Goal: Information Seeking & Learning: Learn about a topic

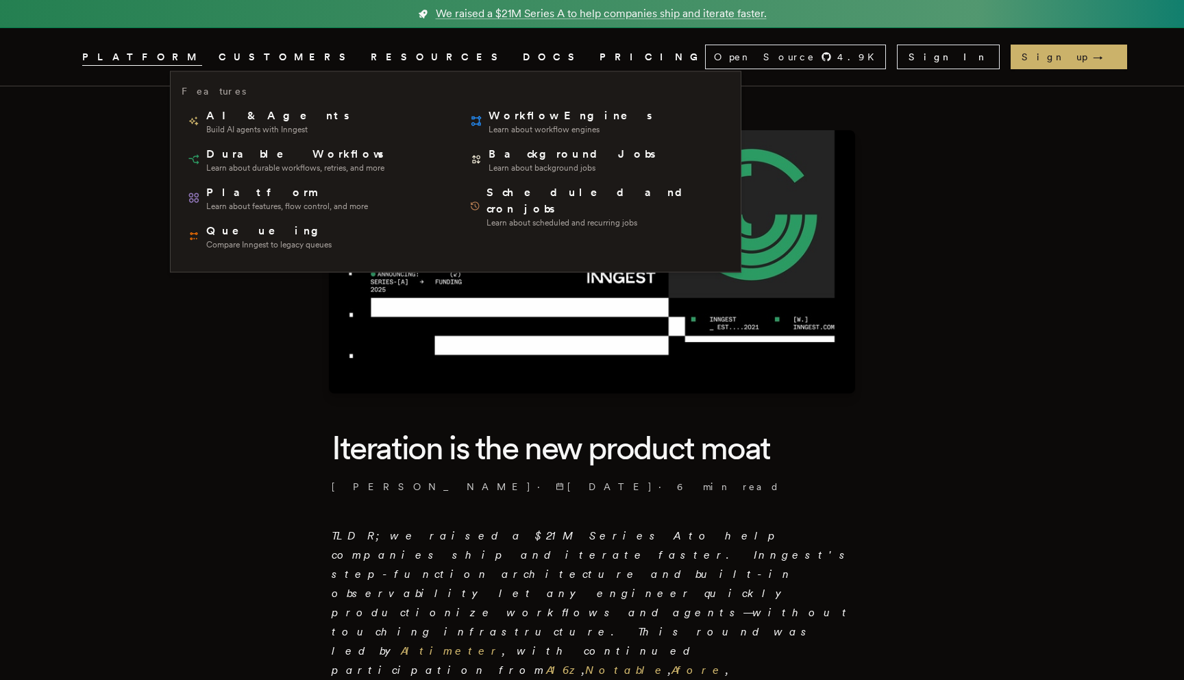
click at [328, 58] on icon "Global" at bounding box center [381, 107] width 107 height 116
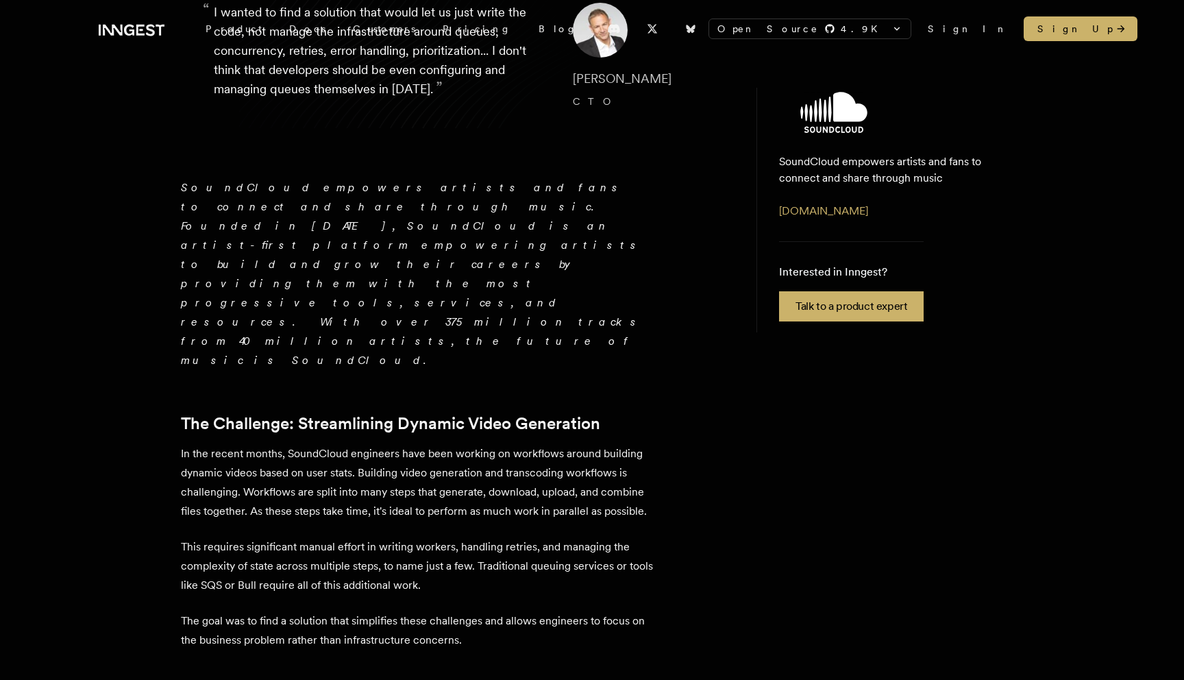
scroll to position [238, 0]
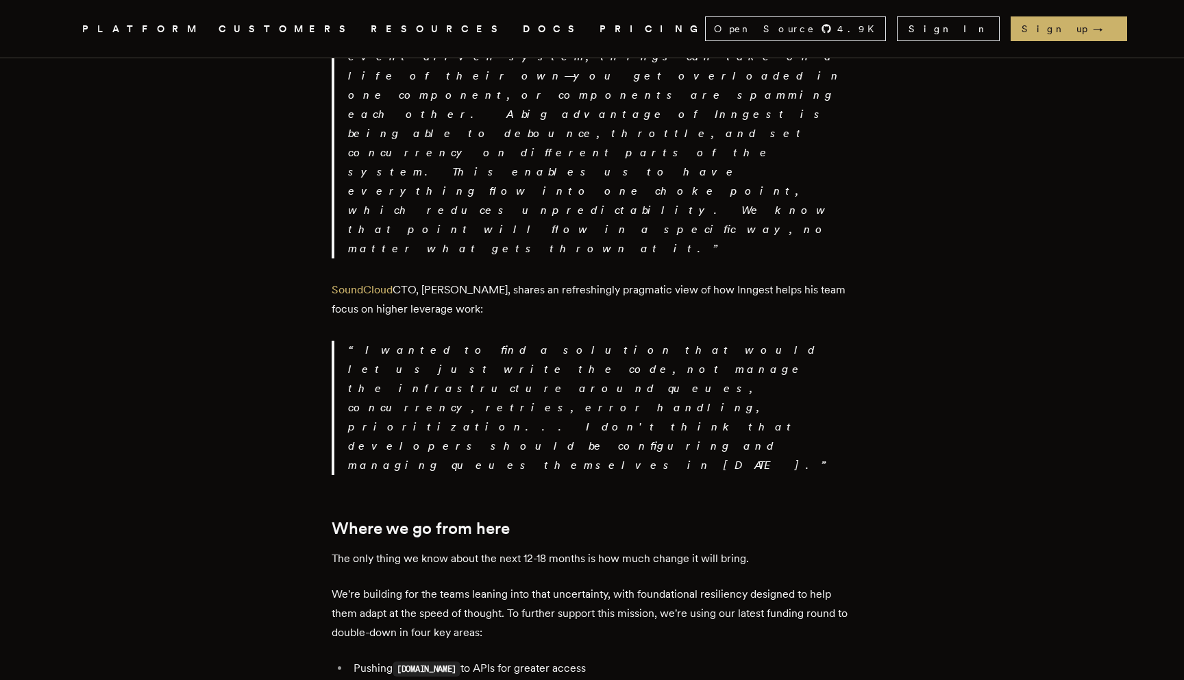
scroll to position [2419, 0]
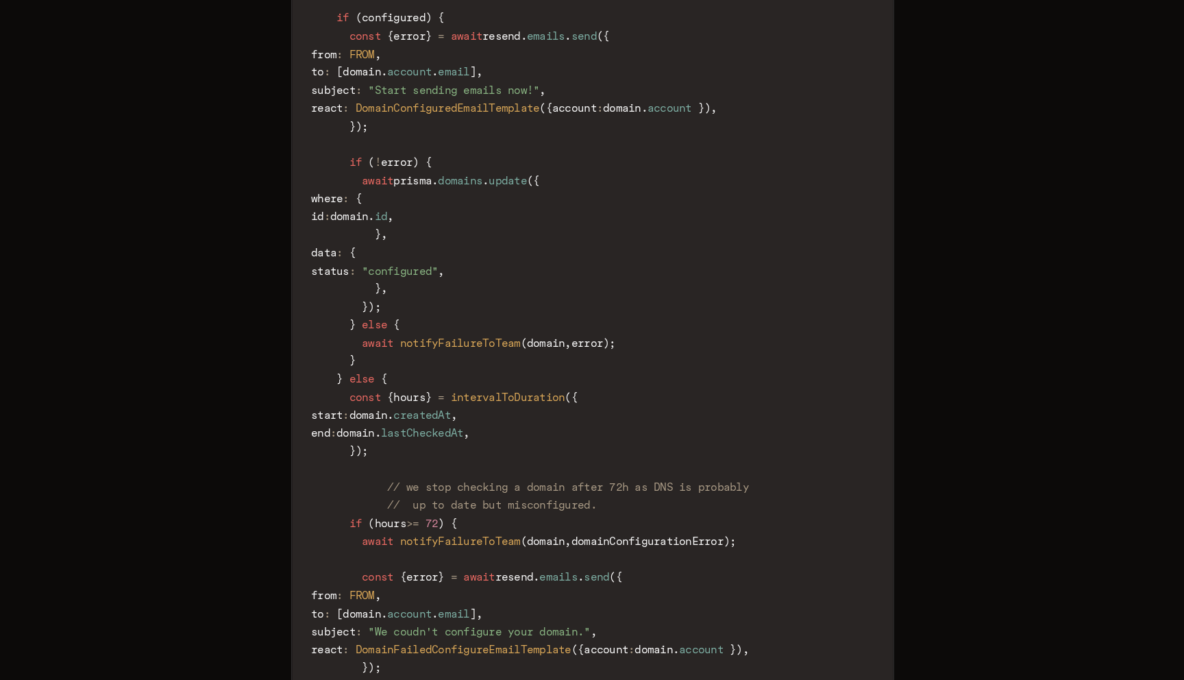
scroll to position [3720, 0]
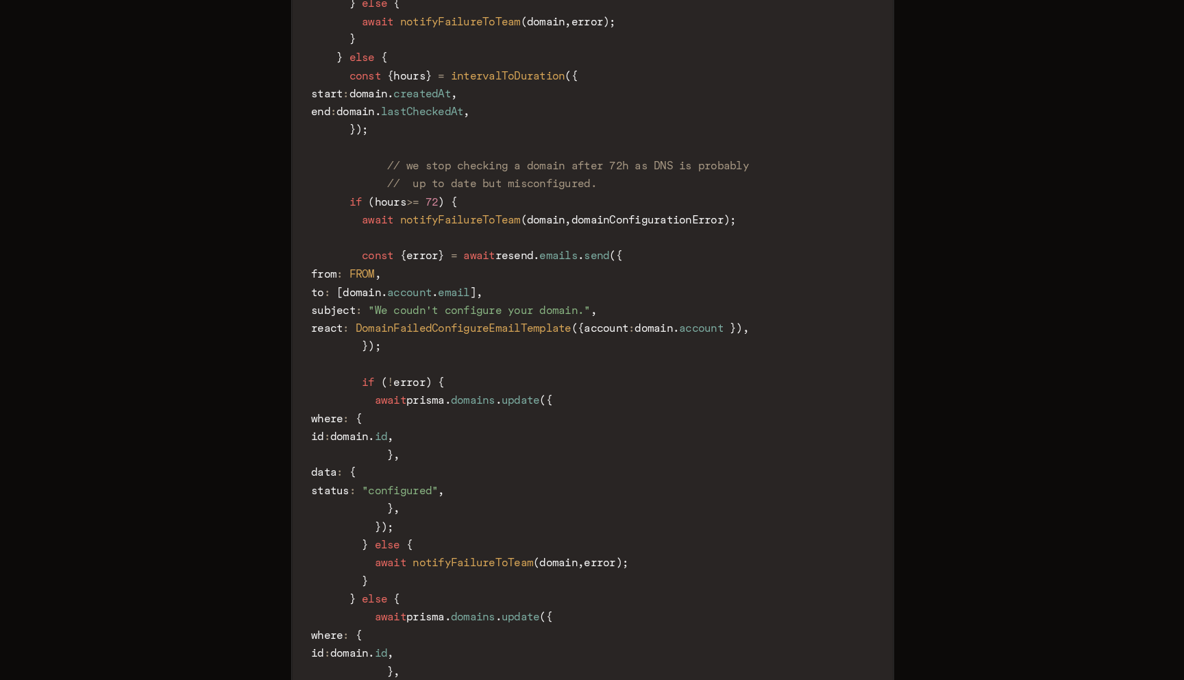
click at [664, 335] on code "import { intervalToDuration } from "date-fns" ; import prisma from "./prisma-cl…" at bounding box center [591, 111] width 519 height 1534
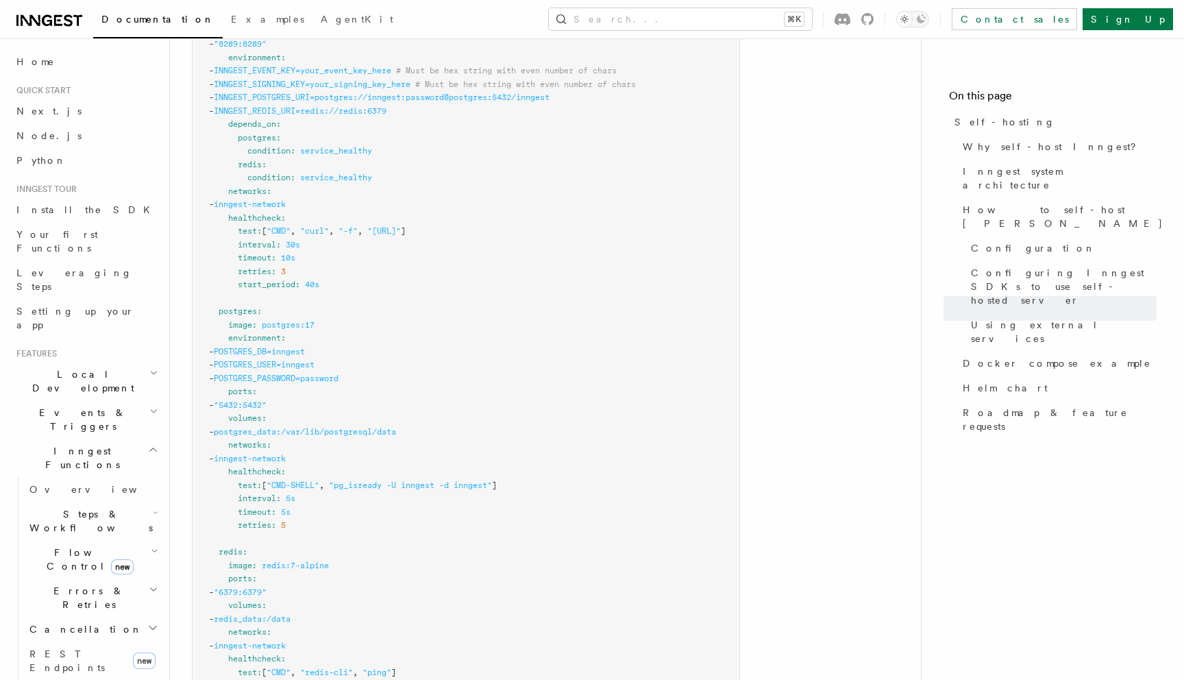
scroll to position [3946, 0]
